Goal: Task Accomplishment & Management: Manage account settings

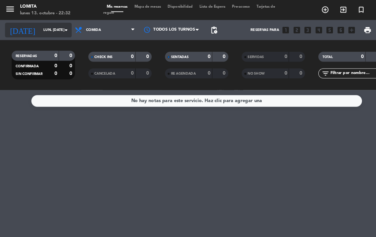
click at [52, 30] on input "lun. [DATE]" at bounding box center [61, 29] width 47 height 11
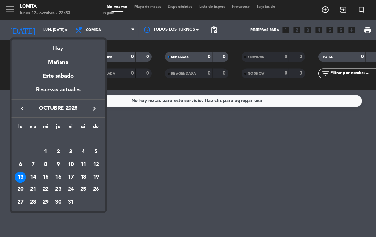
click at [93, 105] on icon "keyboard_arrow_right" at bounding box center [90, 104] width 8 height 8
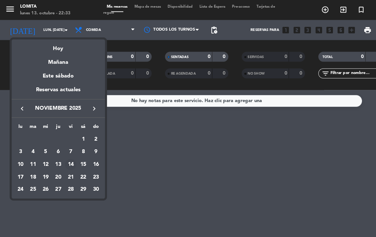
click at [70, 157] on div "14" at bounding box center [67, 157] width 11 height 11
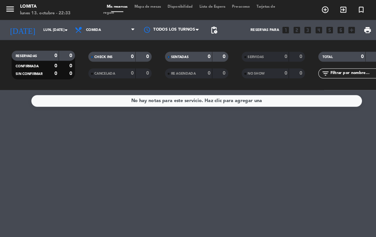
type input "vie. [DATE]"
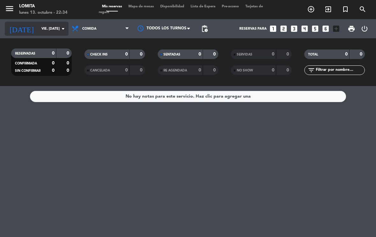
click at [48, 31] on input "vie. [DATE]" at bounding box center [61, 29] width 47 height 11
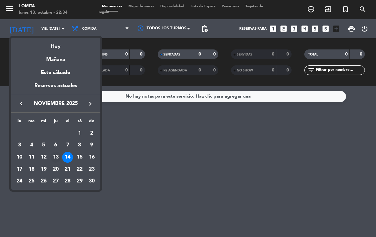
click at [58, 156] on div "13" at bounding box center [55, 157] width 11 height 11
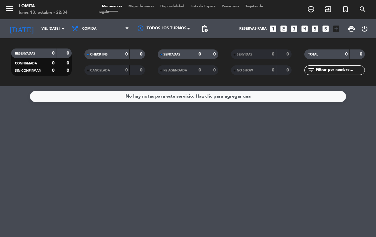
type input "jue. [DATE]"
click at [365, 31] on icon "power_settings_new" at bounding box center [365, 29] width 8 height 8
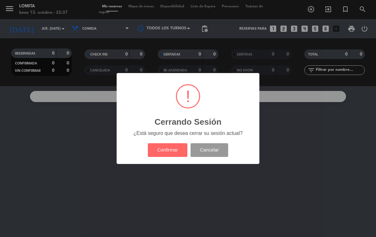
click at [220, 149] on button "Cancelar" at bounding box center [210, 150] width 38 height 14
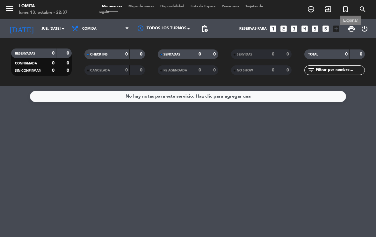
click at [350, 27] on span "print" at bounding box center [352, 29] width 8 height 8
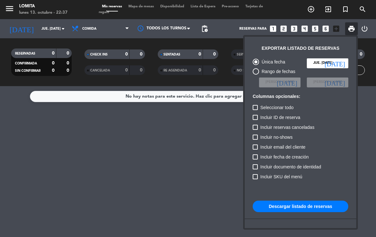
click at [197, 159] on div at bounding box center [188, 118] width 376 height 237
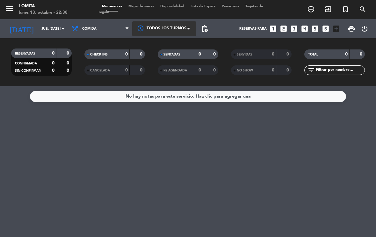
click at [185, 30] on div at bounding box center [164, 28] width 64 height 14
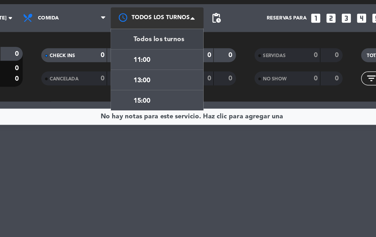
click at [187, 25] on span at bounding box center [190, 28] width 6 height 6
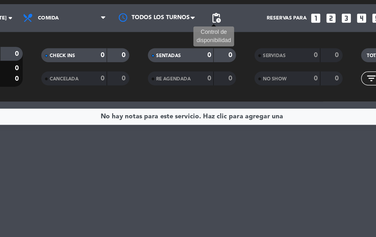
click at [201, 25] on span "pending_actions" at bounding box center [205, 29] width 8 height 8
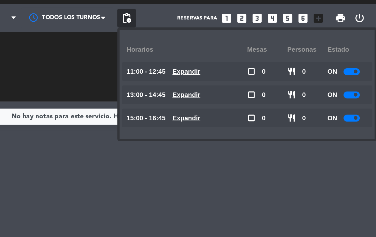
click at [343, 59] on div "ON" at bounding box center [357, 65] width 28 height 13
click at [354, 63] on div at bounding box center [359, 65] width 11 height 5
click at [354, 79] on div at bounding box center [359, 81] width 11 height 5
click at [354, 95] on div at bounding box center [359, 97] width 11 height 5
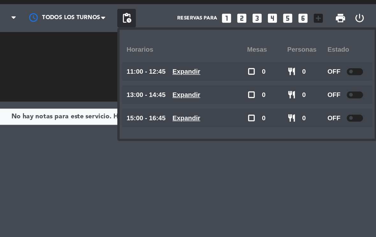
click at [356, 63] on div at bounding box center [361, 65] width 11 height 5
click at [222, 117] on div "No hay notas para este servicio. Haz clic para agregar una" at bounding box center [188, 161] width 376 height 151
